Goal: Check status

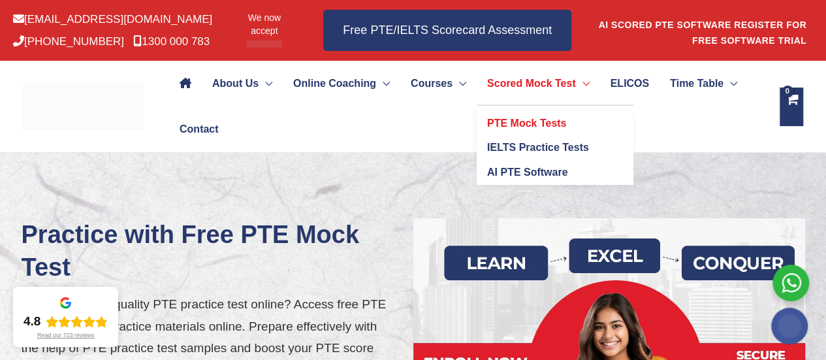
click at [566, 123] on span "PTE Mock Tests" at bounding box center [526, 123] width 79 height 11
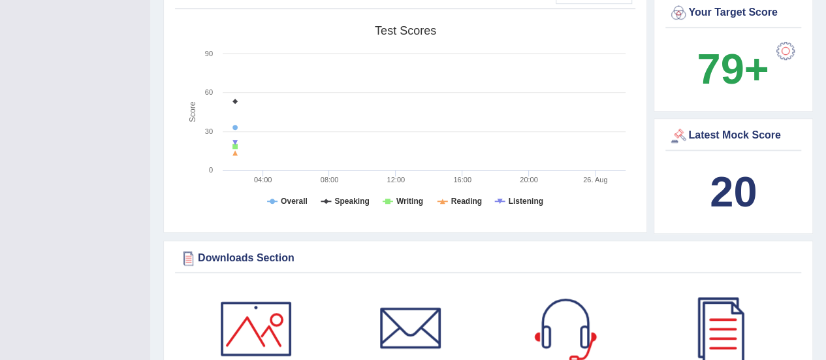
scroll to position [440, 0]
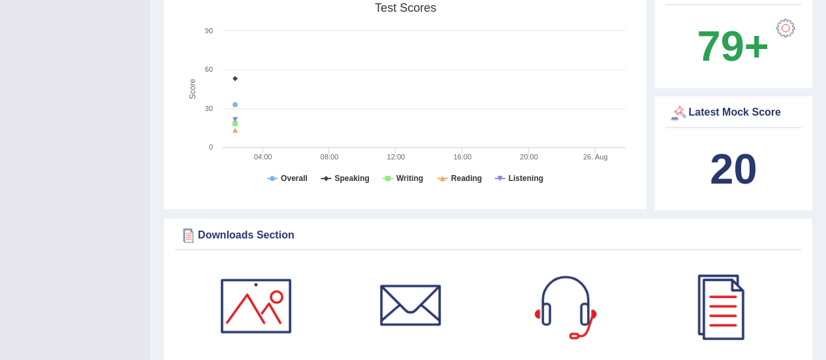
click at [734, 164] on b "20" at bounding box center [733, 169] width 47 height 48
click at [683, 112] on div at bounding box center [679, 113] width 20 height 20
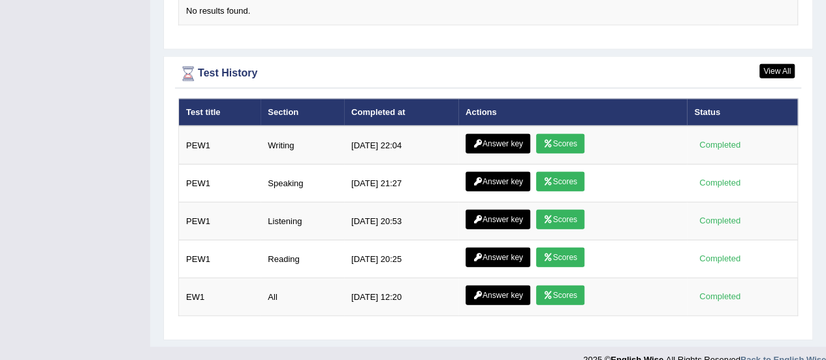
scroll to position [1676, 0]
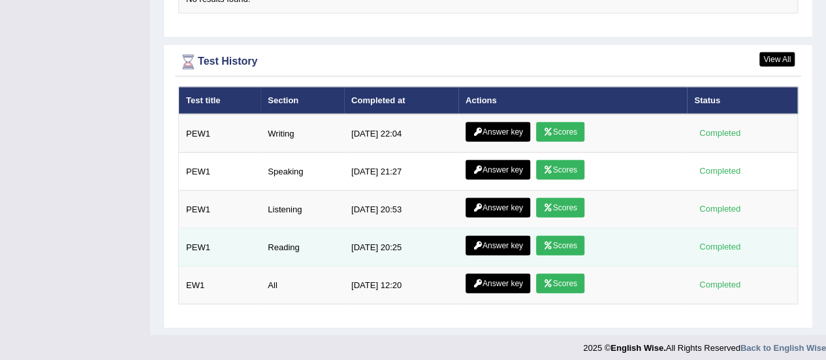
click at [691, 246] on td "Completed" at bounding box center [742, 248] width 110 height 38
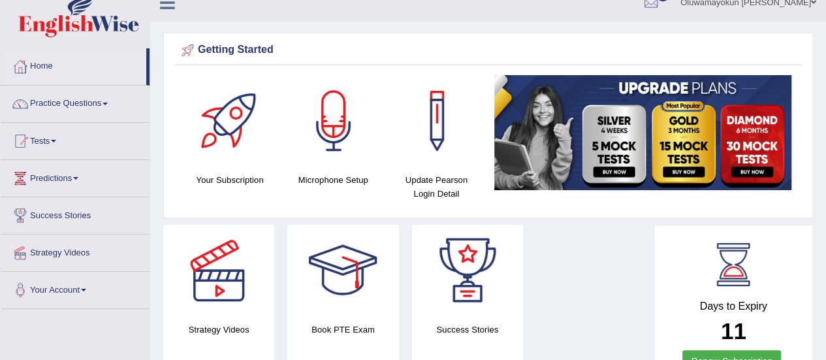
scroll to position [0, 0]
